Goal: Register for event/course

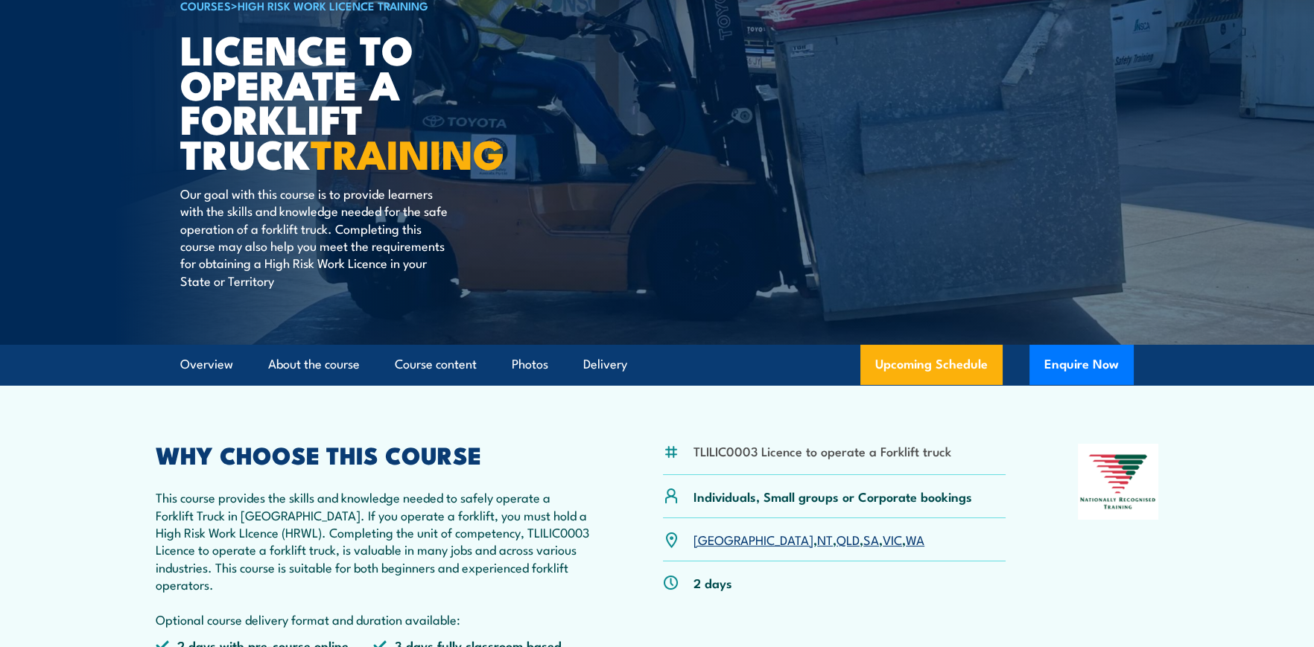
scroll to position [148, 0]
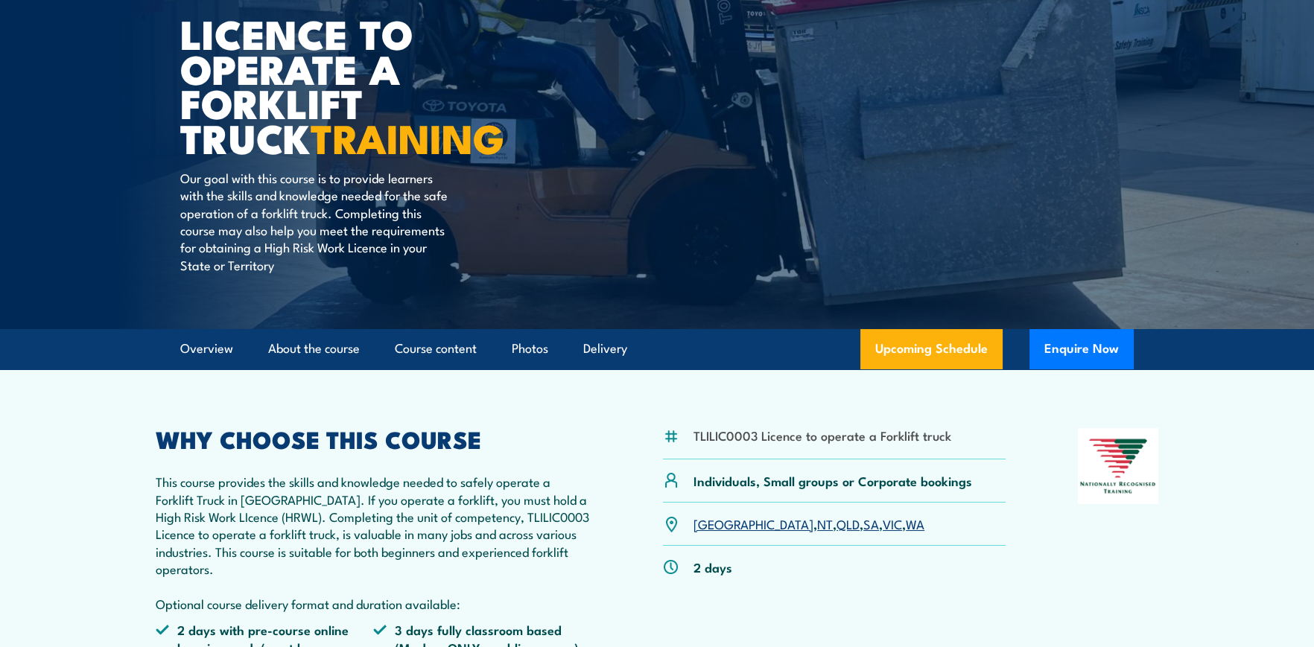
click at [703, 520] on link "[GEOGRAPHIC_DATA]" at bounding box center [753, 524] width 120 height 18
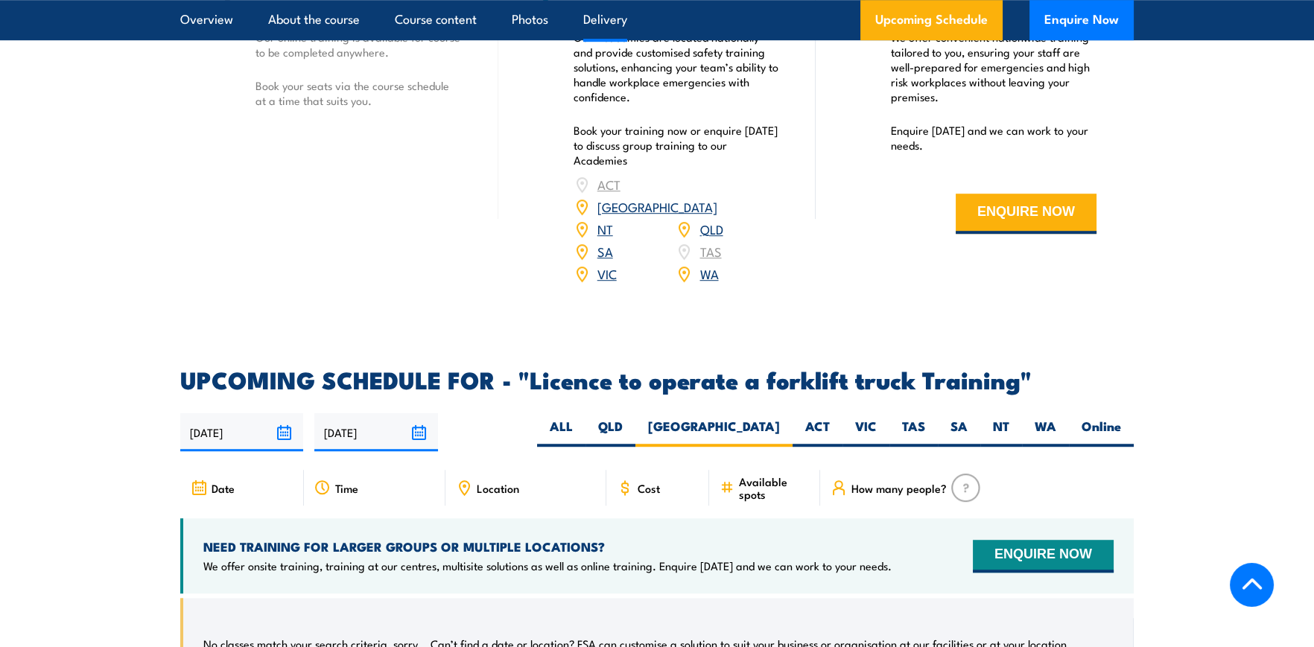
scroll to position [2120, 0]
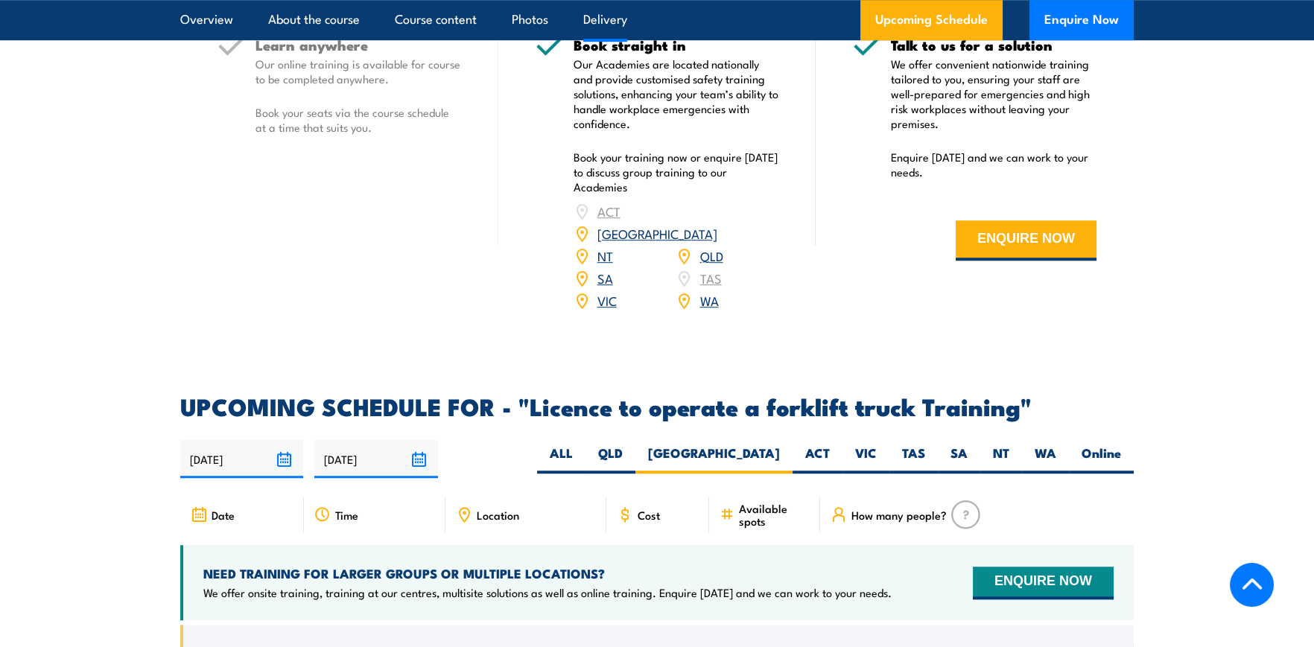
click at [716, 224] on link "[GEOGRAPHIC_DATA]" at bounding box center [657, 233] width 120 height 18
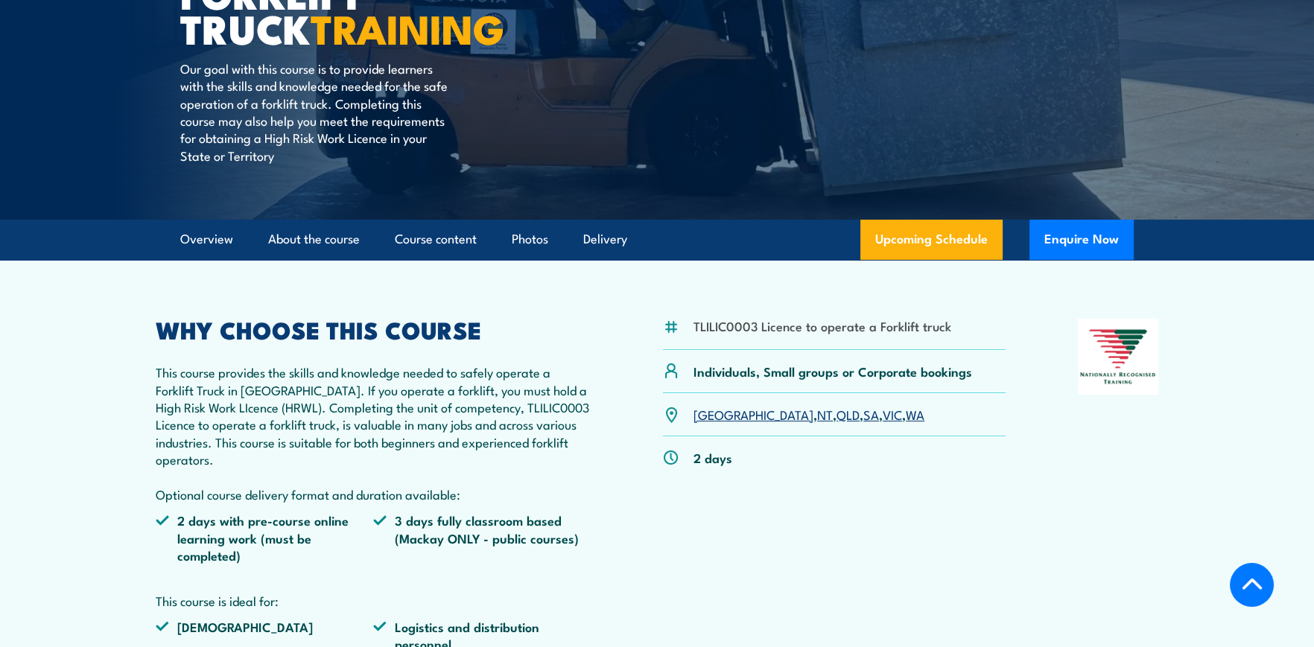
scroll to position [183, 0]
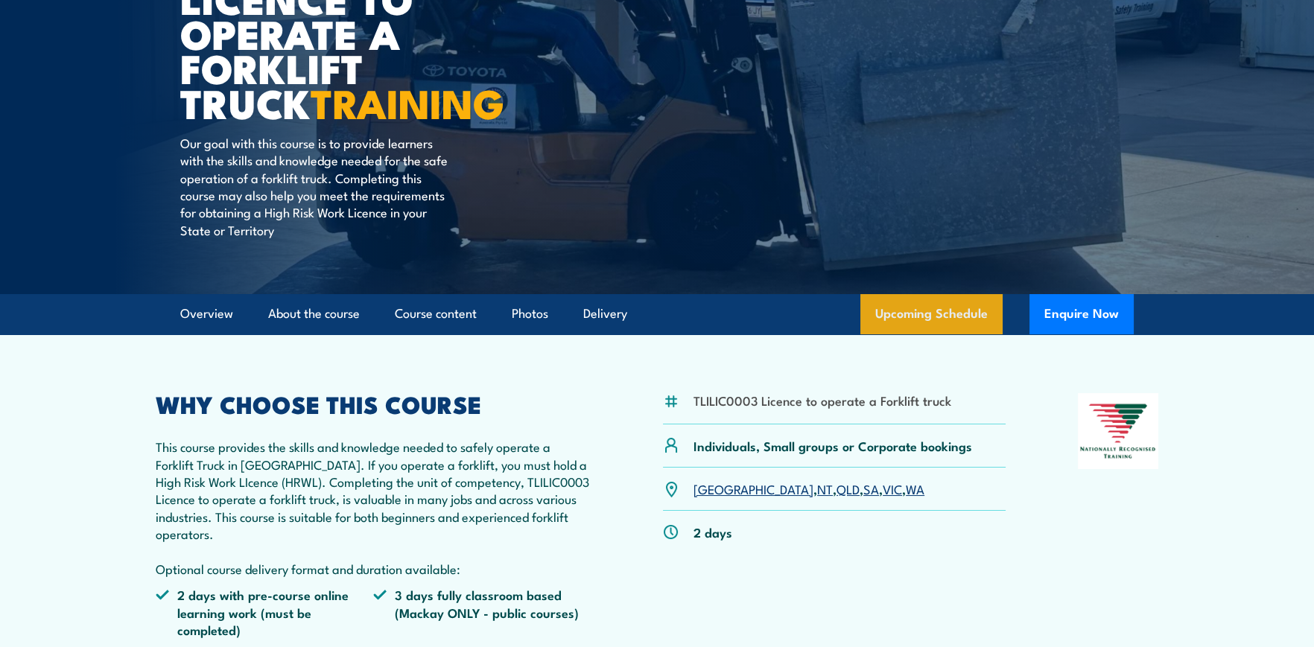
click at [936, 310] on link "Upcoming Schedule" at bounding box center [931, 314] width 142 height 40
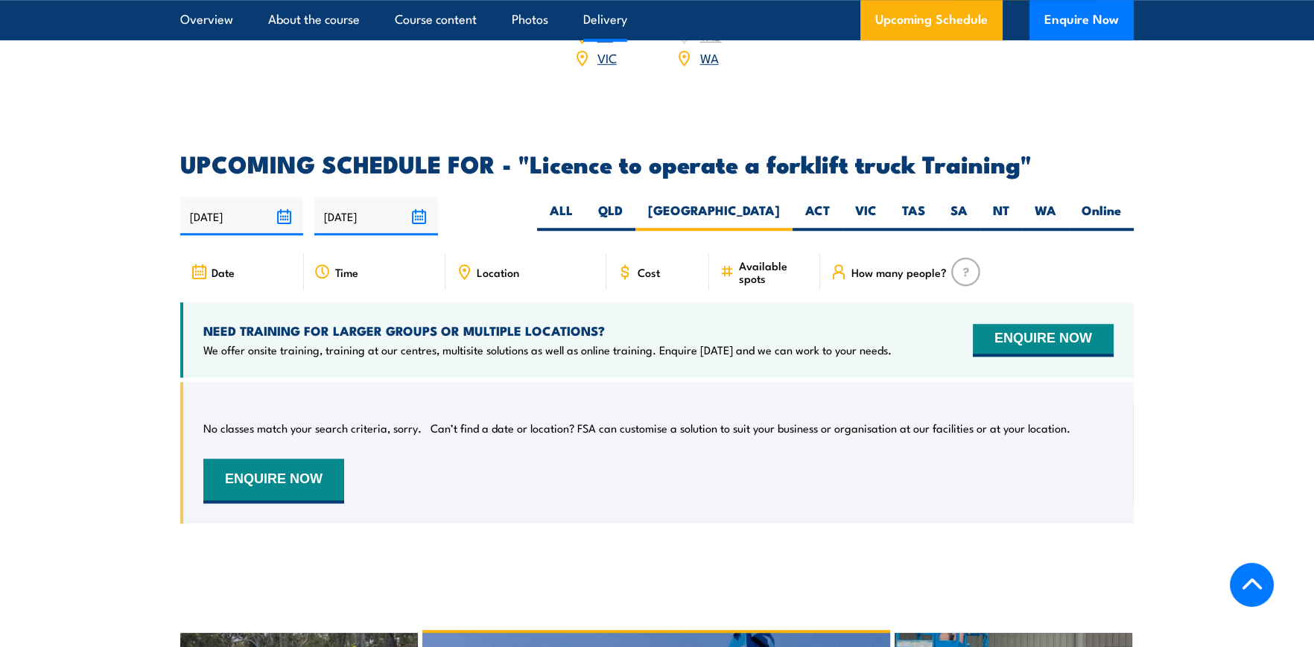
scroll to position [2492, 0]
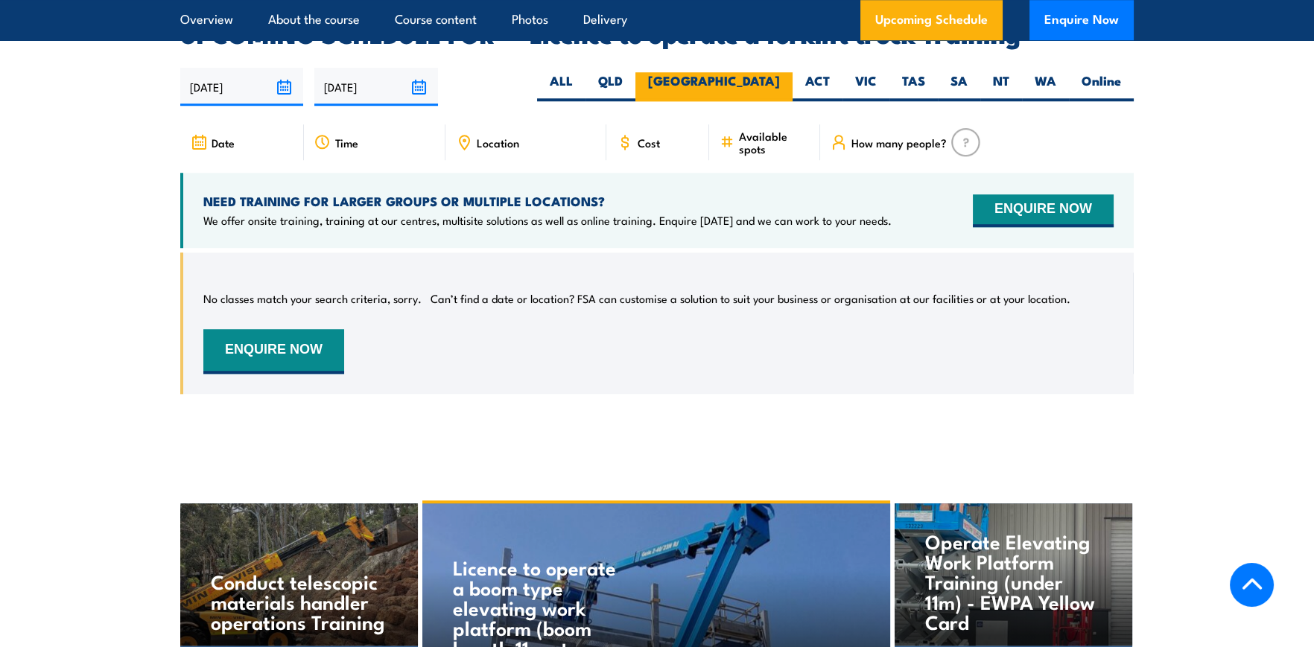
click at [754, 72] on label "[GEOGRAPHIC_DATA]" at bounding box center [713, 86] width 157 height 29
click at [780, 72] on input "[GEOGRAPHIC_DATA]" at bounding box center [785, 77] width 10 height 10
click at [585, 72] on label "ALL" at bounding box center [561, 86] width 48 height 29
click at [582, 72] on input "ALL" at bounding box center [578, 77] width 10 height 10
radio input "true"
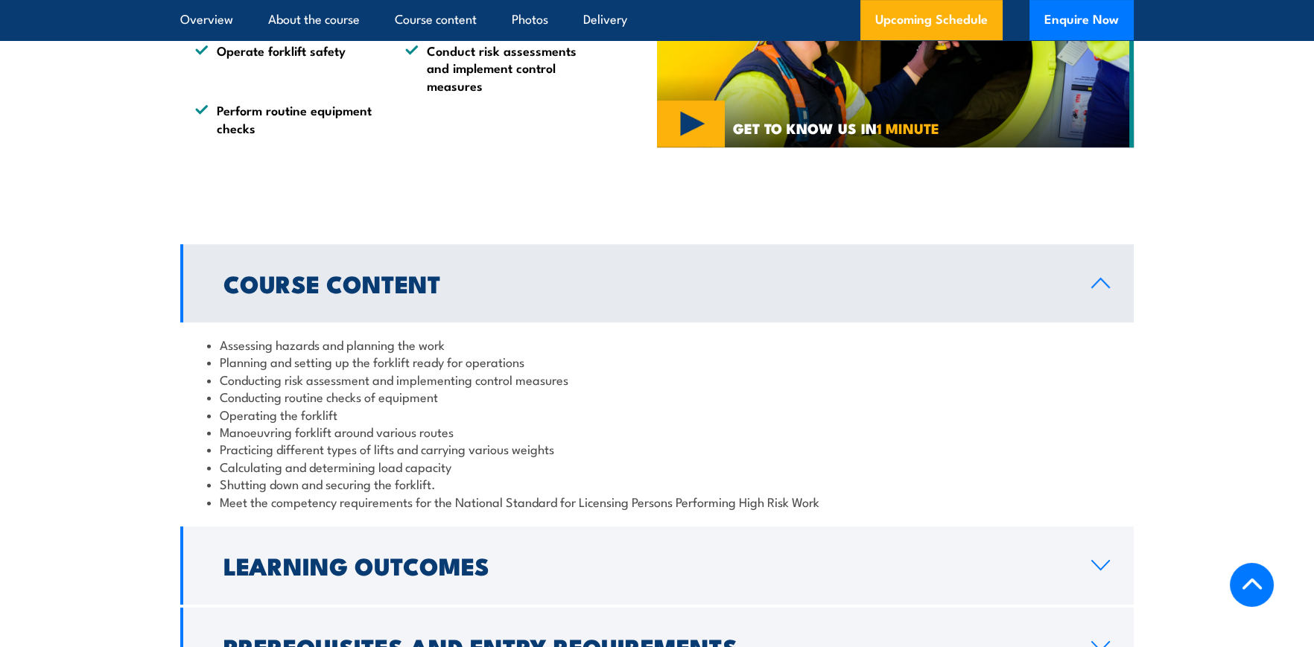
scroll to position [1151, 0]
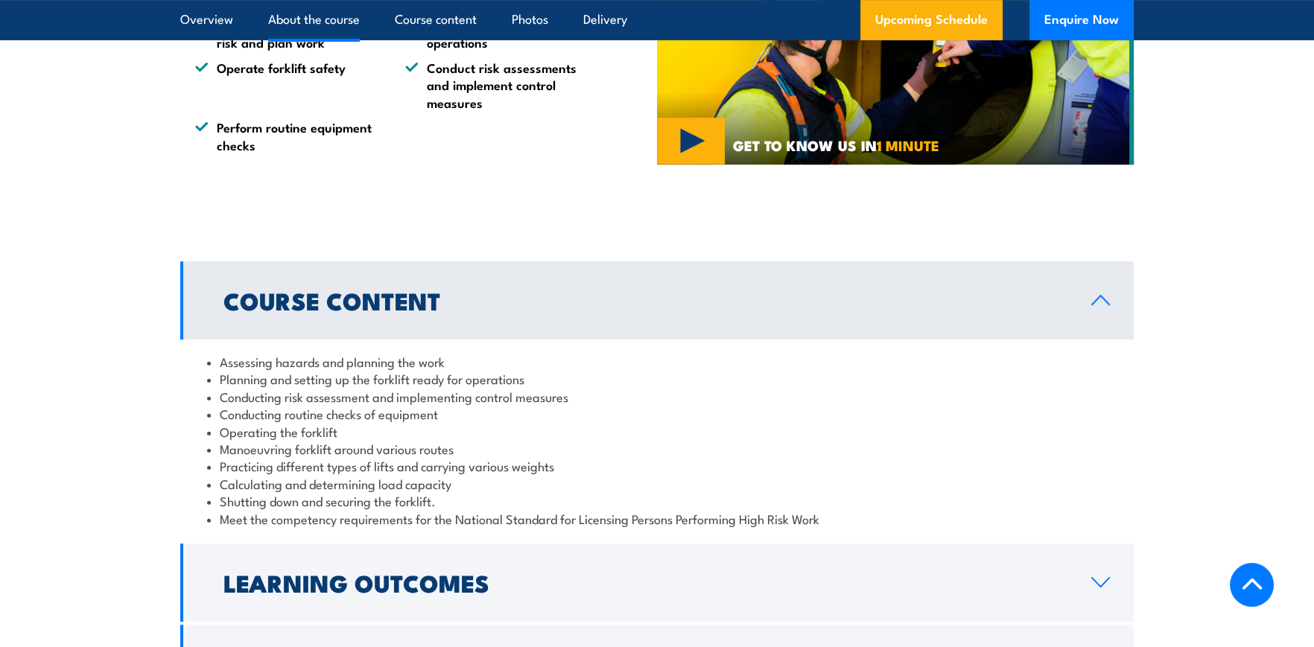
drag, startPoint x: 1071, startPoint y: 10, endPoint x: 1090, endPoint y: 109, distance: 100.8
click at [1071, 10] on button "Enquire Now" at bounding box center [1081, 20] width 104 height 40
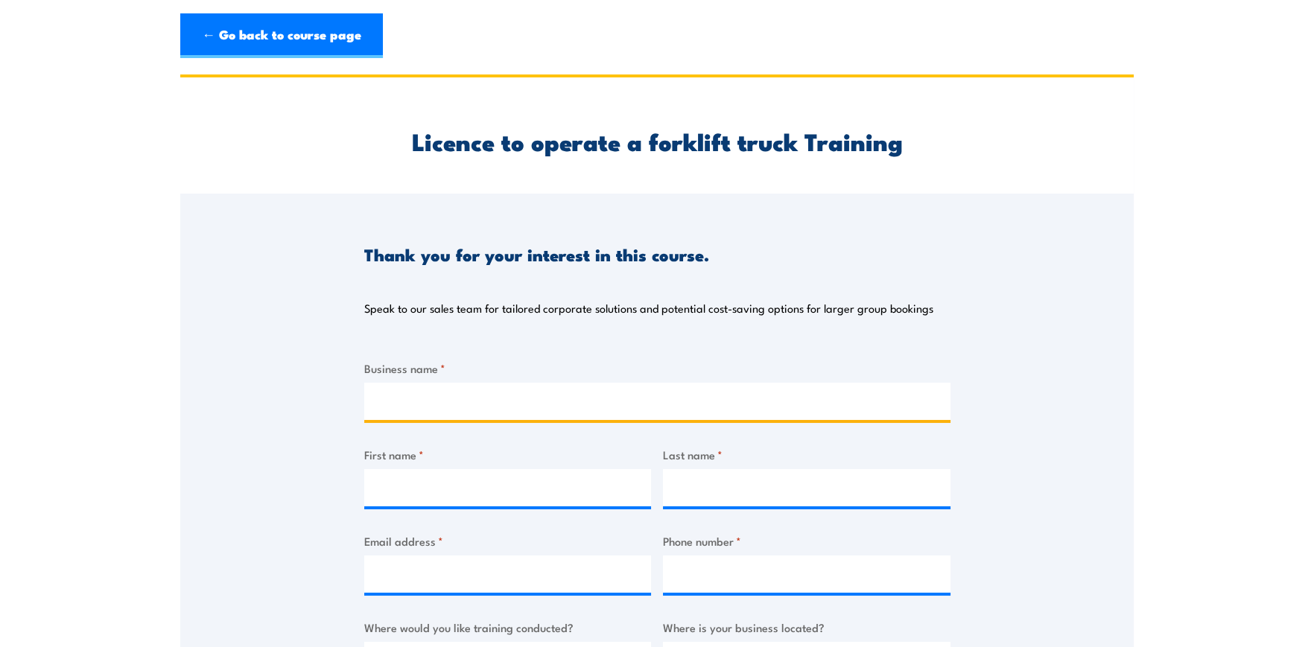
click at [491, 408] on input "Business name *" at bounding box center [657, 401] width 586 height 37
type input "c"
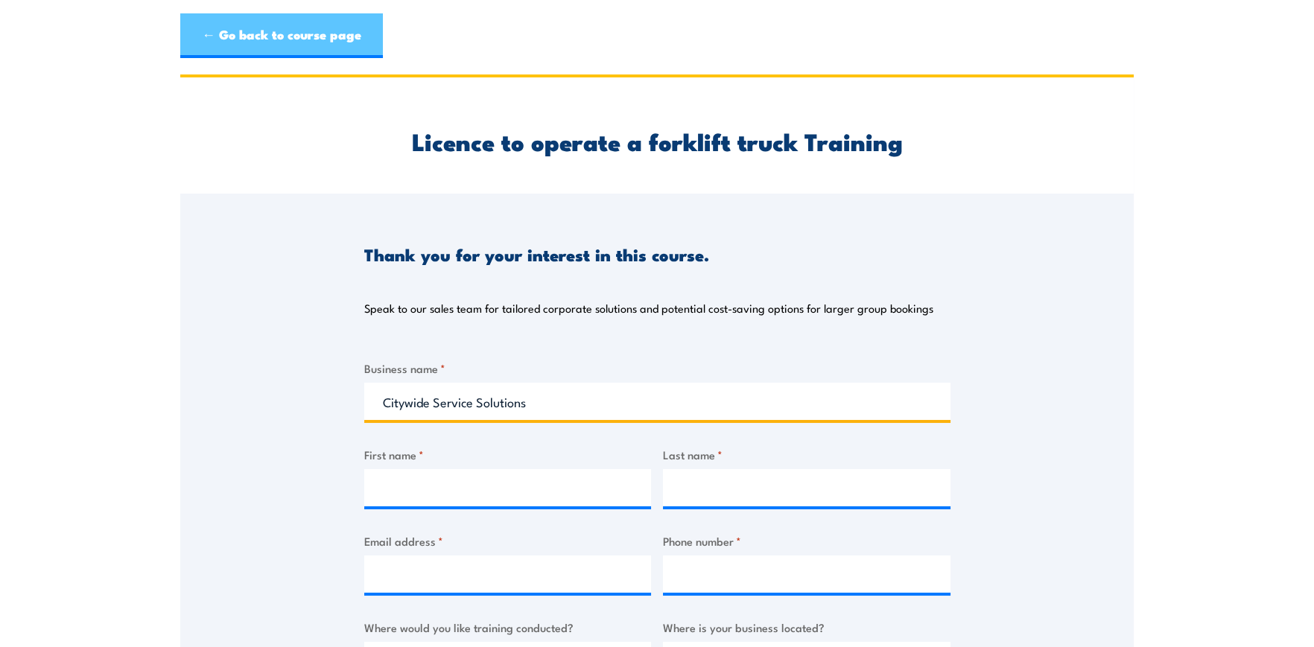
type input "Citywide Service Solutions"
drag, startPoint x: 250, startPoint y: 36, endPoint x: 268, endPoint y: 46, distance: 21.3
click at [250, 36] on link "← Go back to course page" at bounding box center [281, 35] width 203 height 45
